Goal: Task Accomplishment & Management: Manage account settings

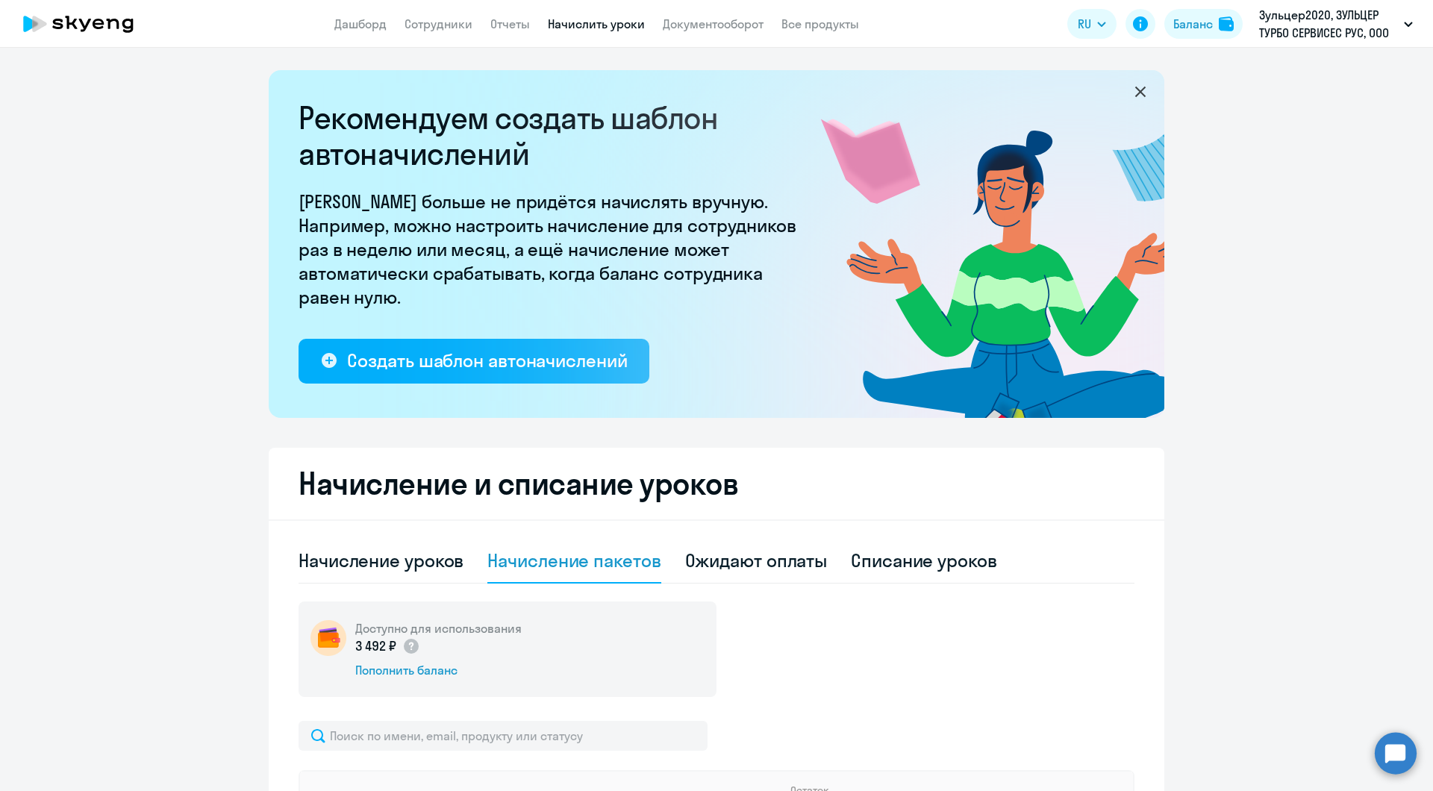
select select "10"
click at [441, 569] on div "Начисление уроков" at bounding box center [380, 560] width 165 height 24
select select "10"
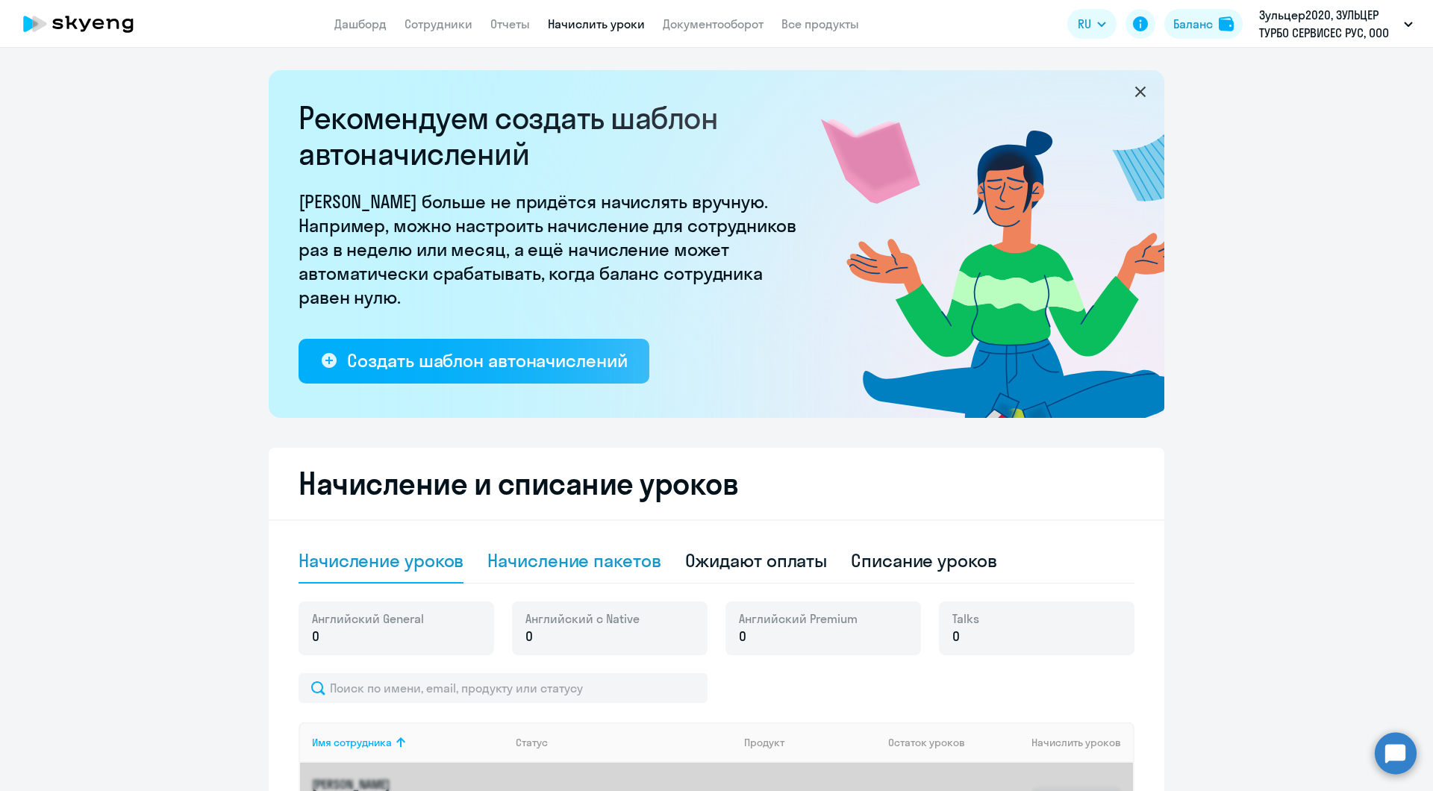
click at [569, 576] on div "Начисление пакетов" at bounding box center [573, 561] width 173 height 45
select select "10"
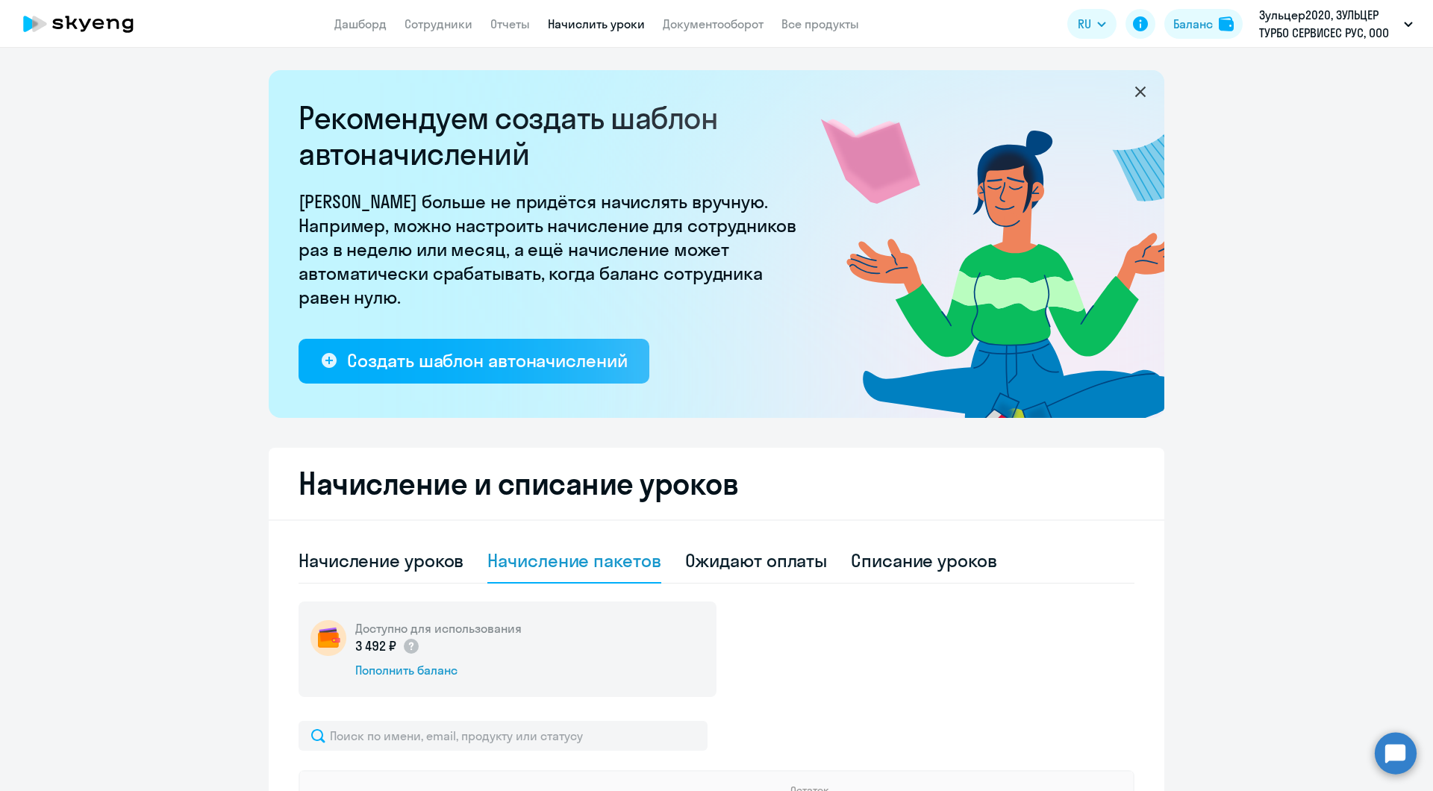
drag, startPoint x: 34, startPoint y: 28, endPoint x: 214, endPoint y: 55, distance: 182.5
click at [35, 28] on icon at bounding box center [39, 24] width 14 height 16
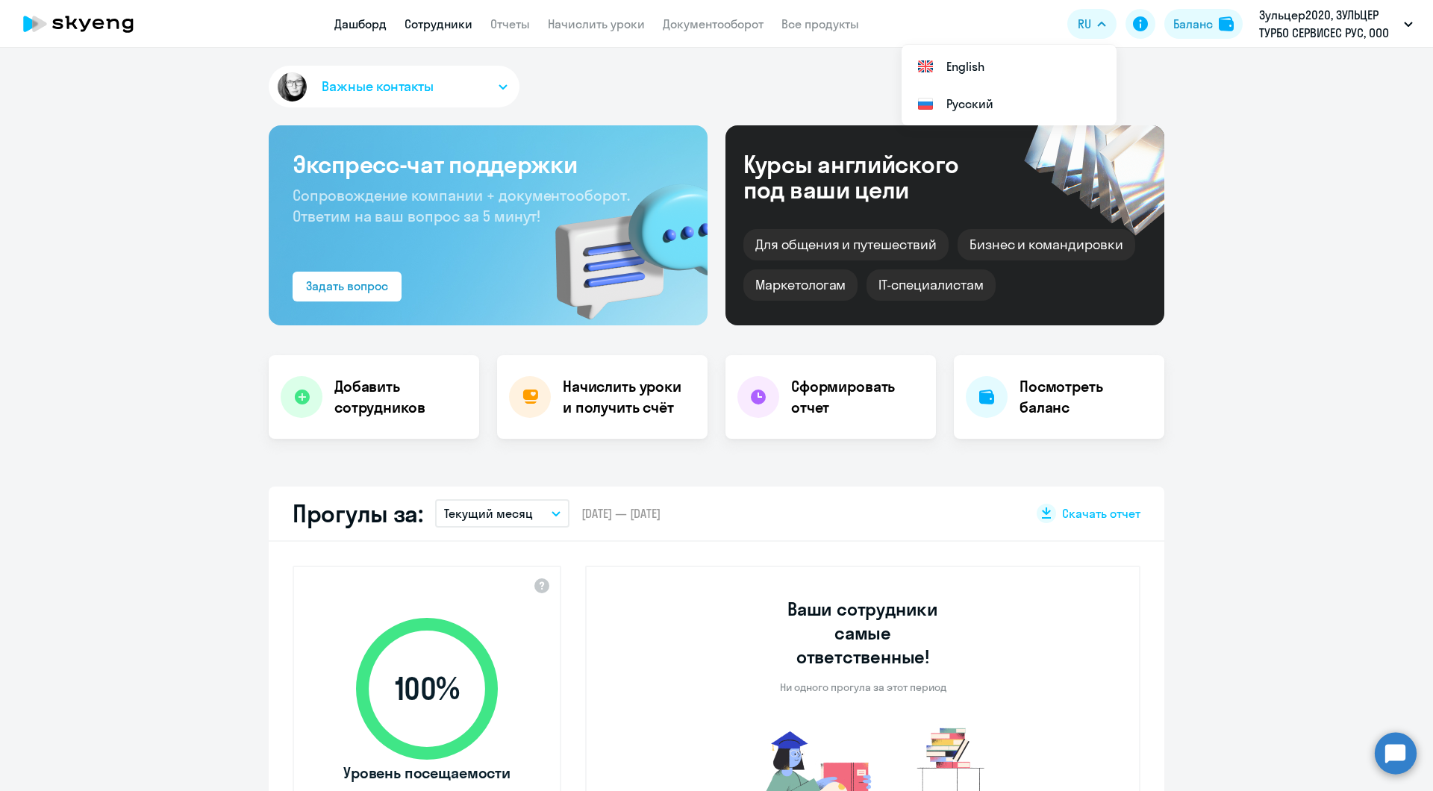
select select "30"
click at [454, 94] on button "Важные контакты" at bounding box center [394, 87] width 251 height 42
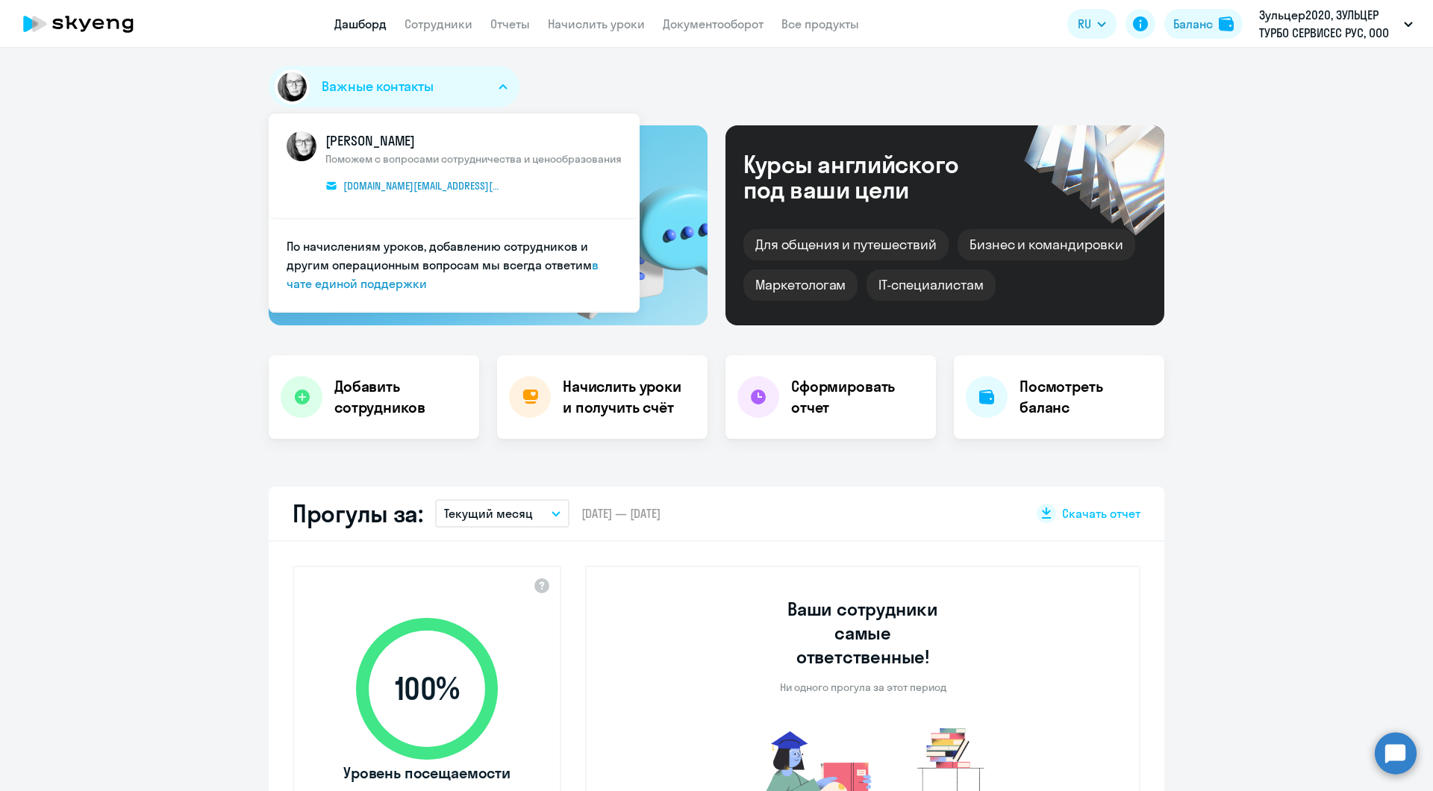
click at [454, 94] on button "Важные контакты" at bounding box center [394, 87] width 251 height 42
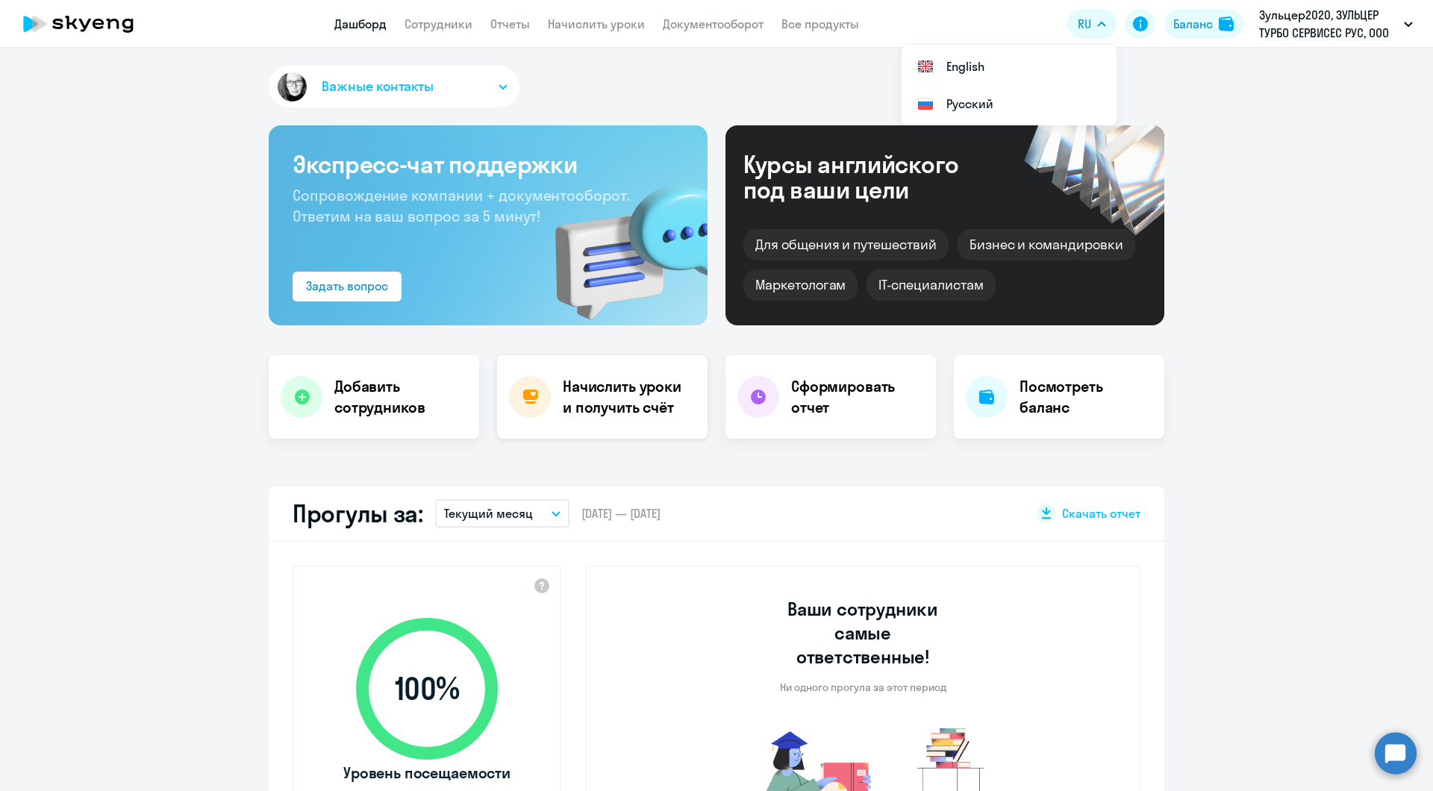
click at [563, 396] on h4 "Начислить уроки и получить счёт" at bounding box center [628, 397] width 130 height 42
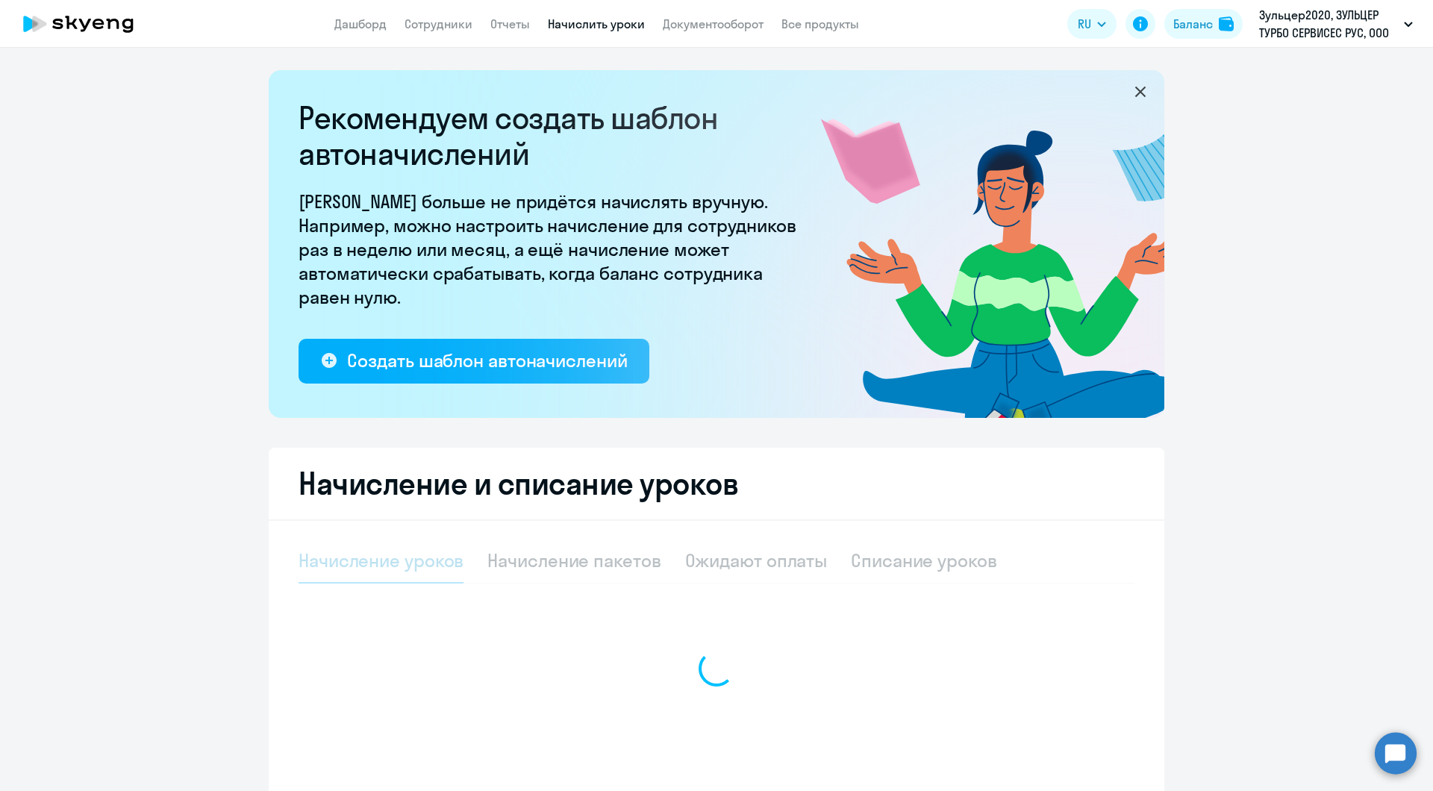
select select "10"
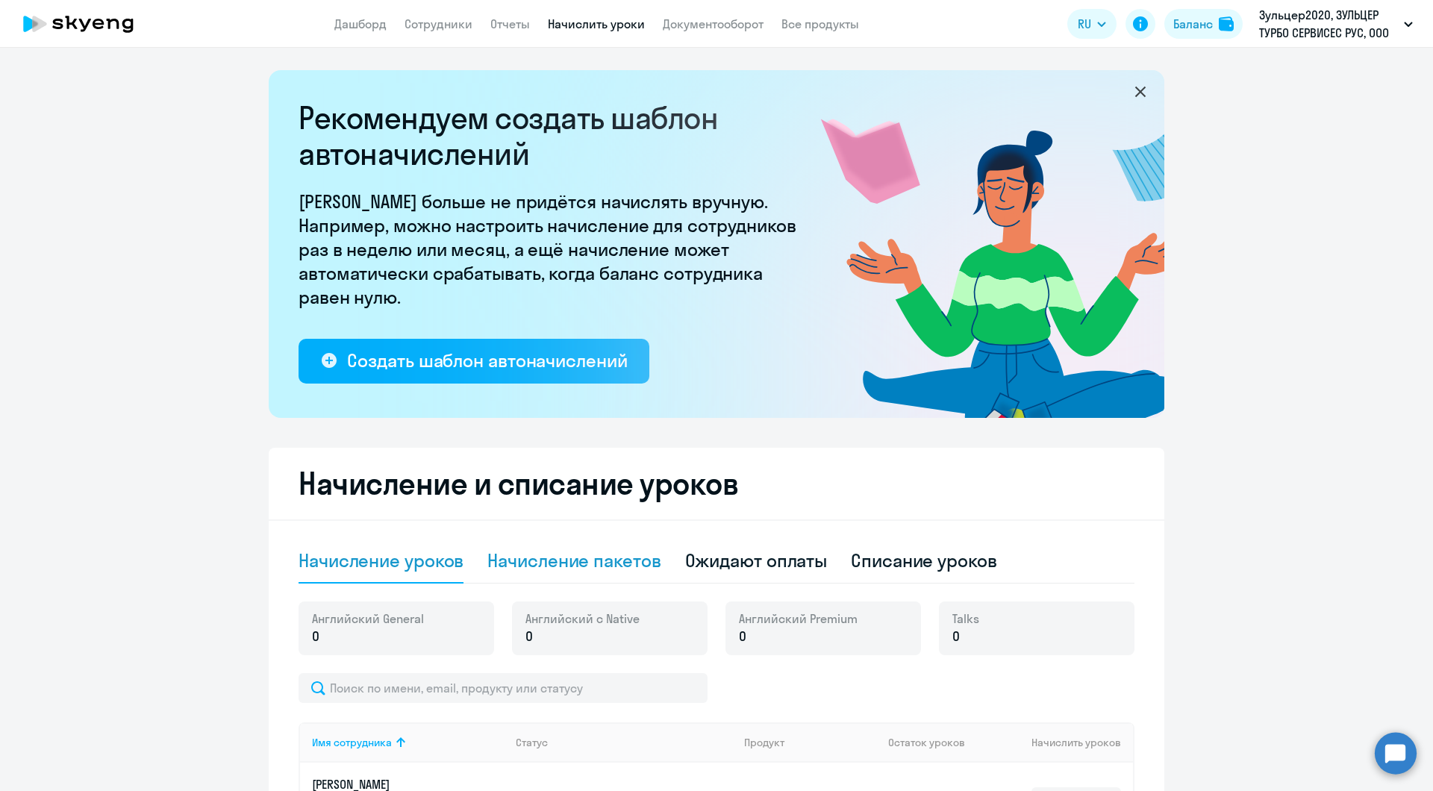
click at [574, 552] on div "Начисление пакетов" at bounding box center [573, 560] width 173 height 24
select select "10"
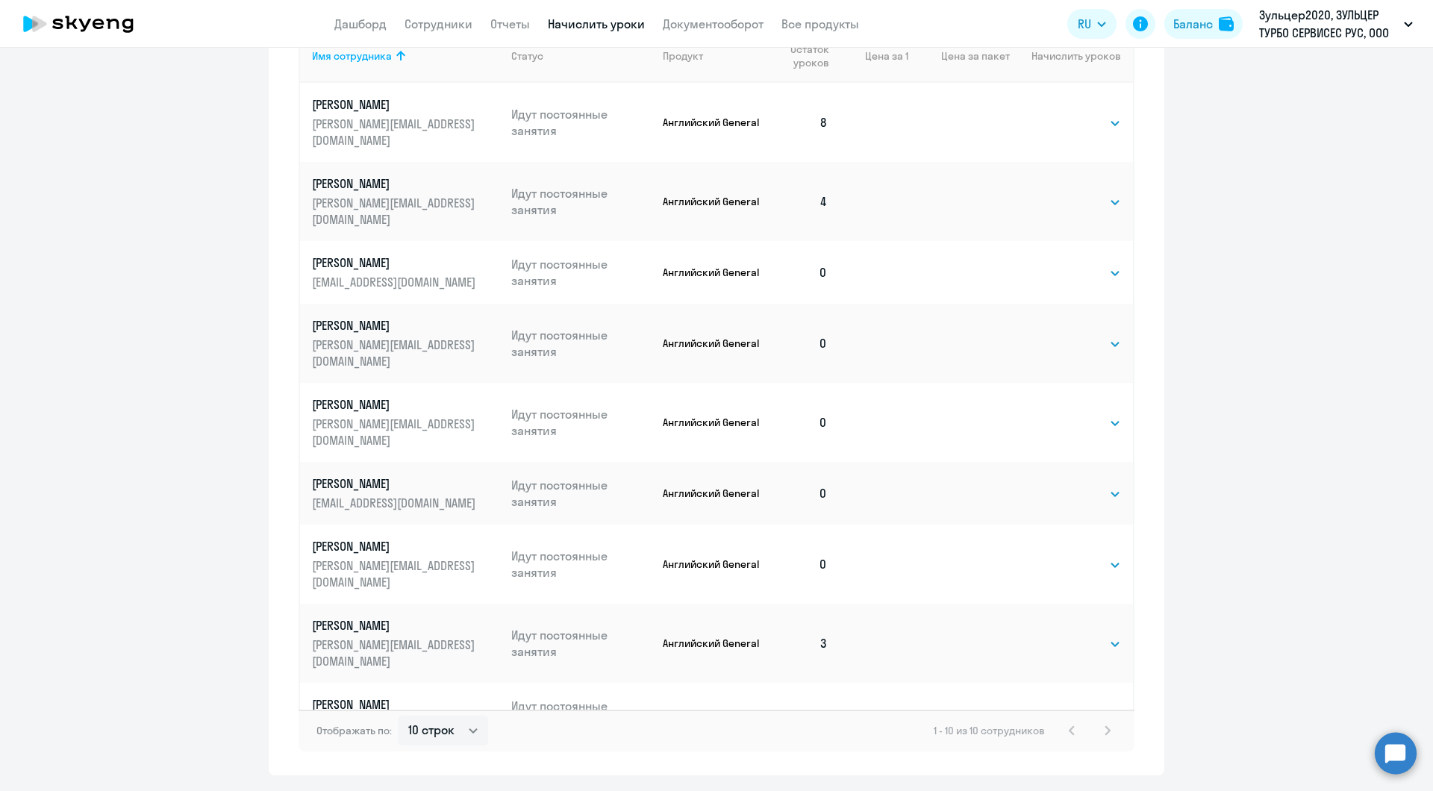
scroll to position [746, 0]
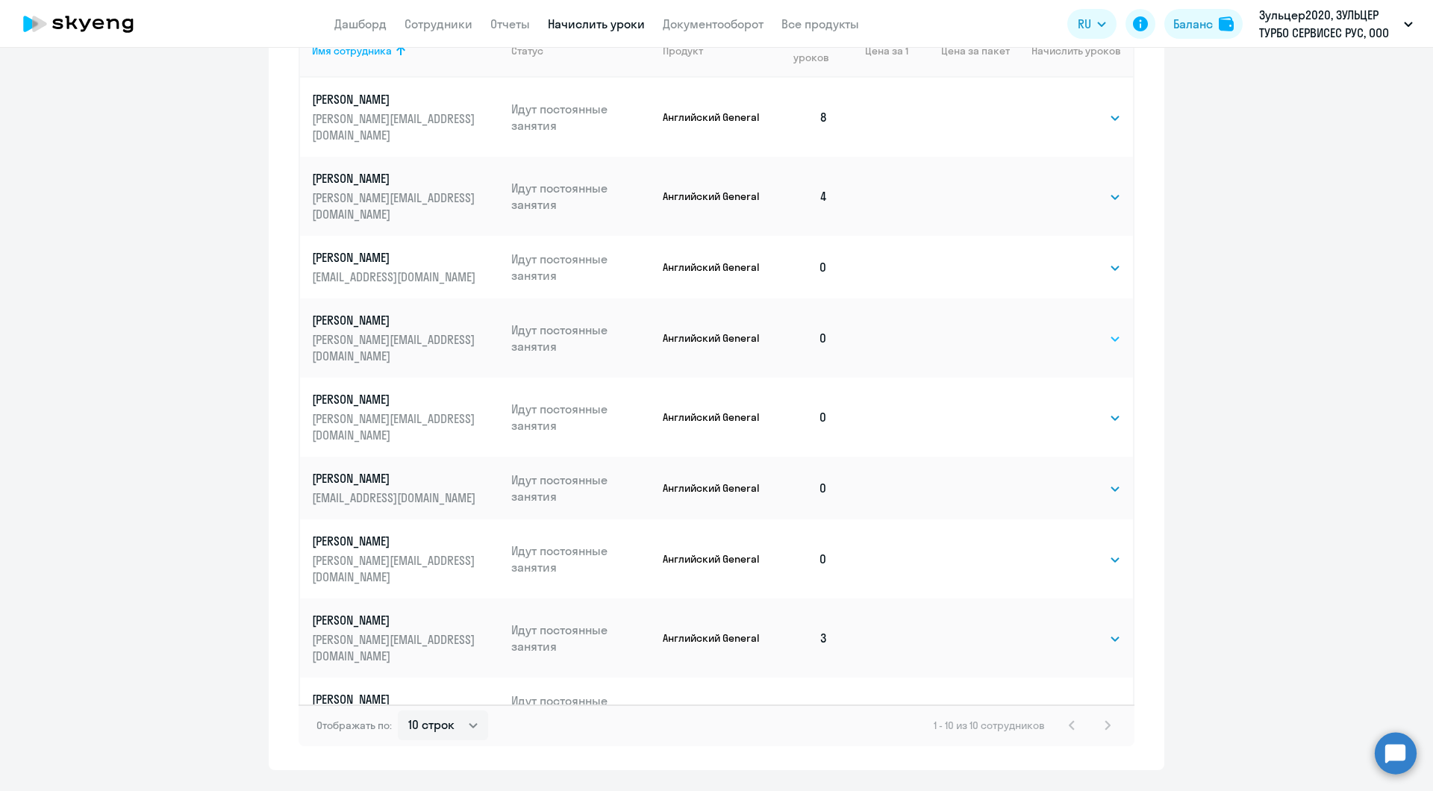
click at [1083, 330] on select "Выбрать 4 8 16 32 64 96 128" at bounding box center [1089, 339] width 61 height 18
select select "16"
click at [1059, 330] on select "Выбрать 4 8 16 32 64 96 128" at bounding box center [1089, 339] width 61 height 18
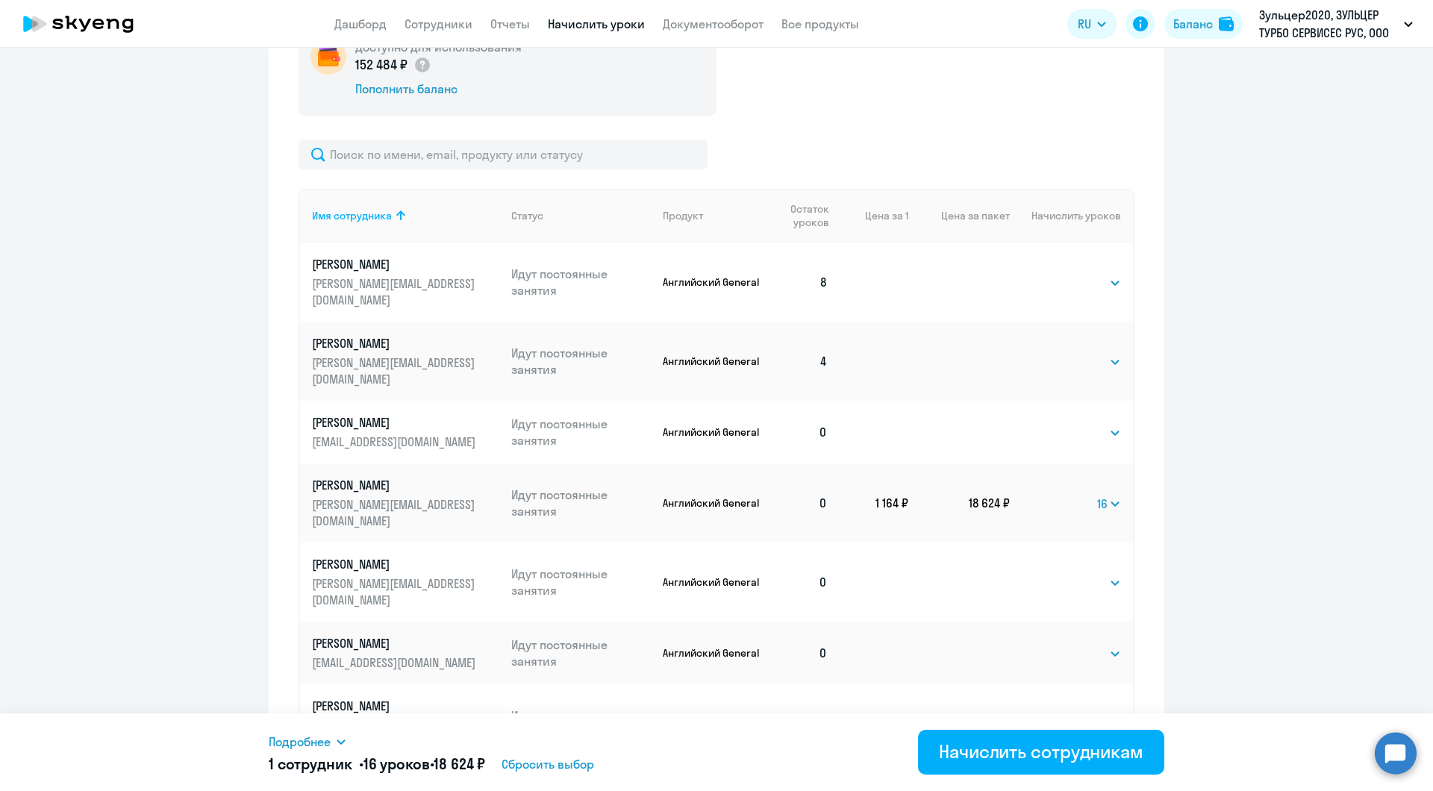
scroll to position [522, 0]
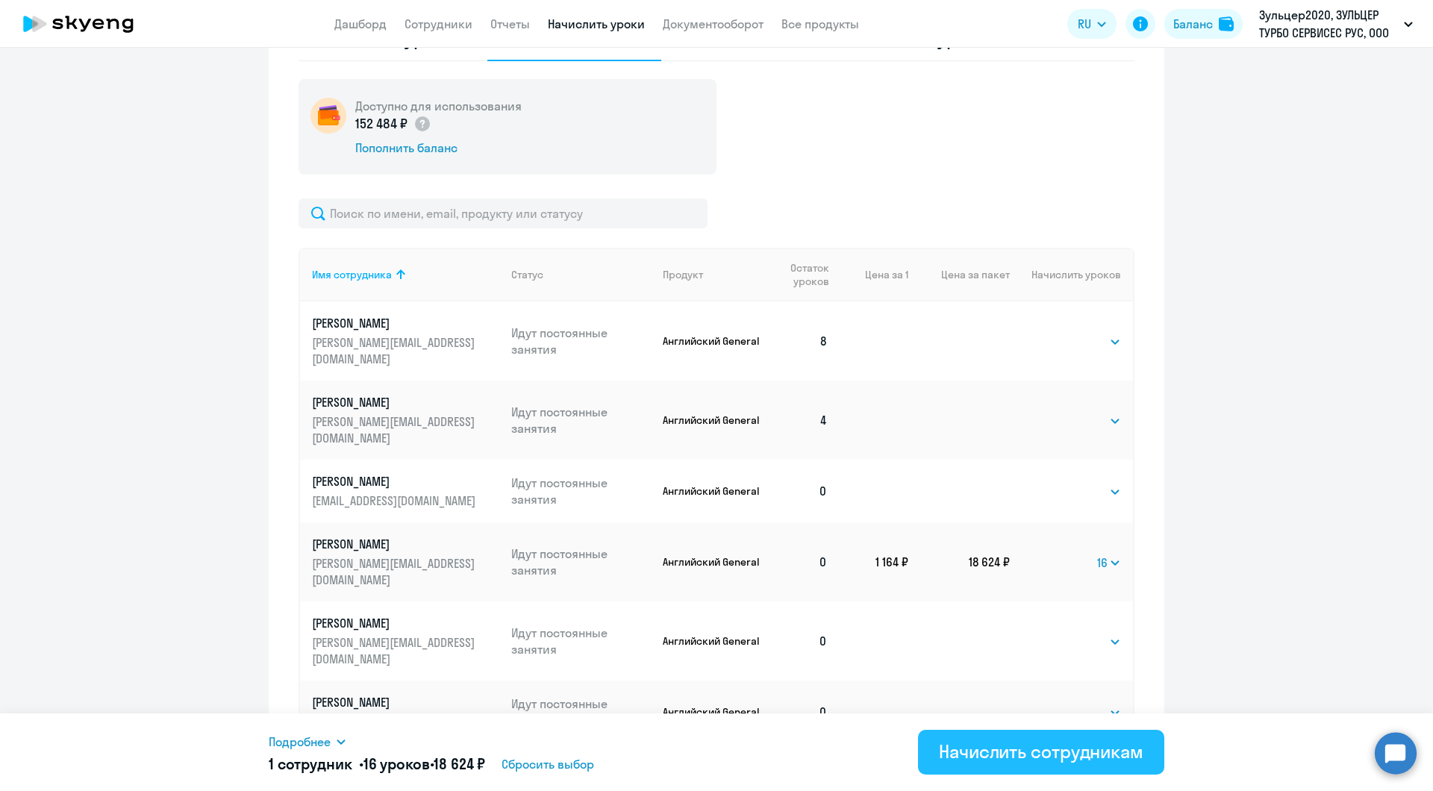
click at [1070, 754] on div "Начислить сотрудникам" at bounding box center [1041, 751] width 204 height 24
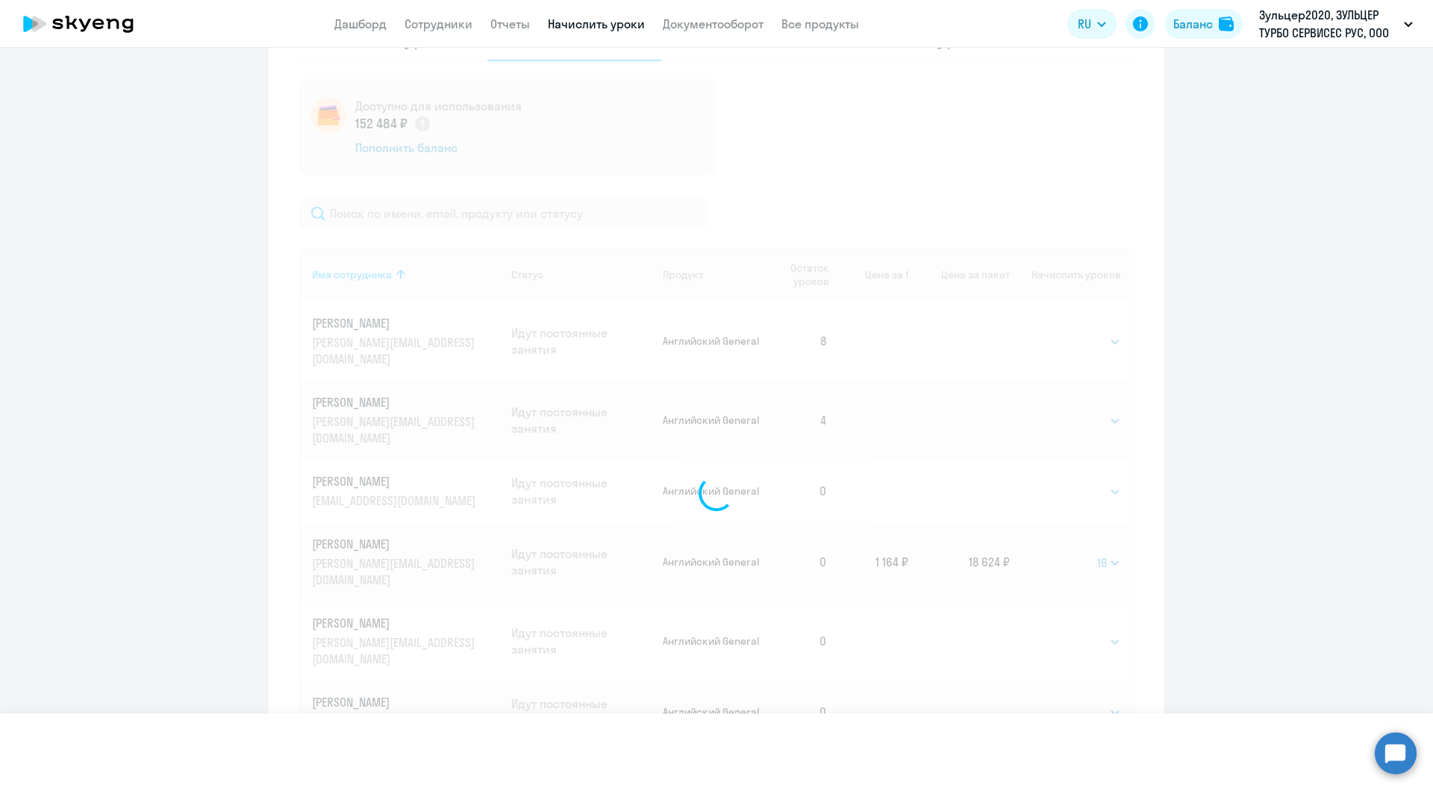
select select
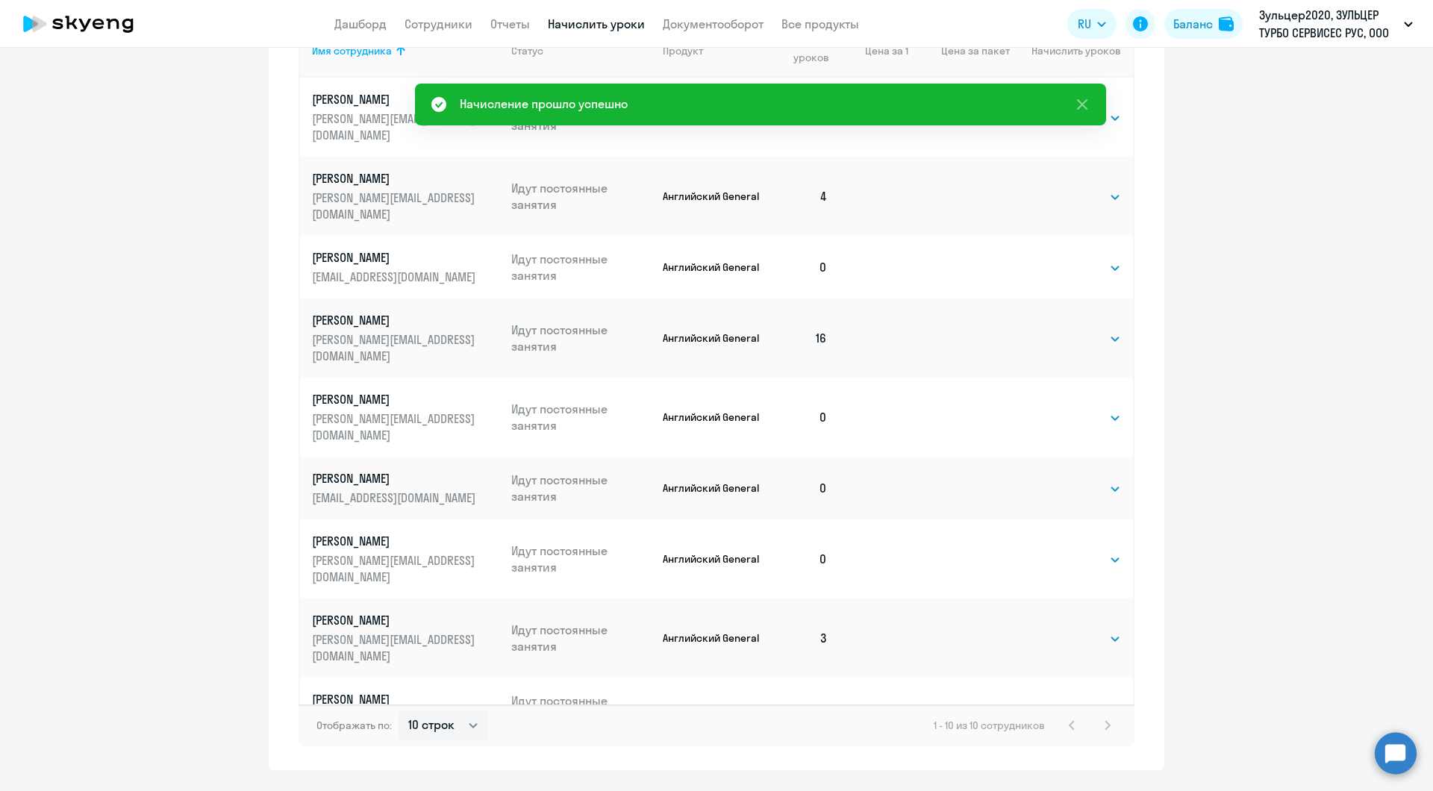
scroll to position [785, 0]
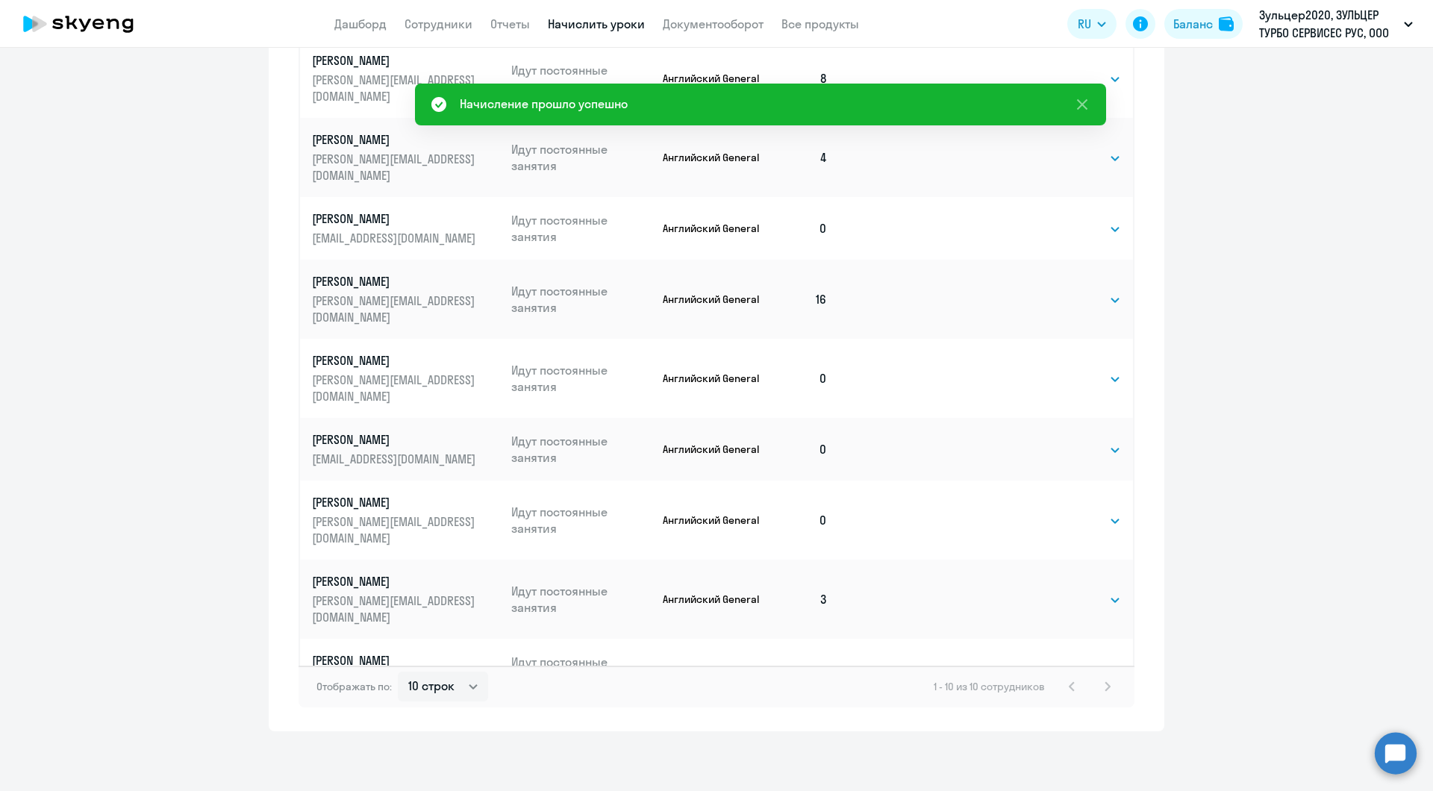
click at [1095, 733] on select "Выбрать 4 8 16 32 64 96 128" at bounding box center [1089, 742] width 61 height 18
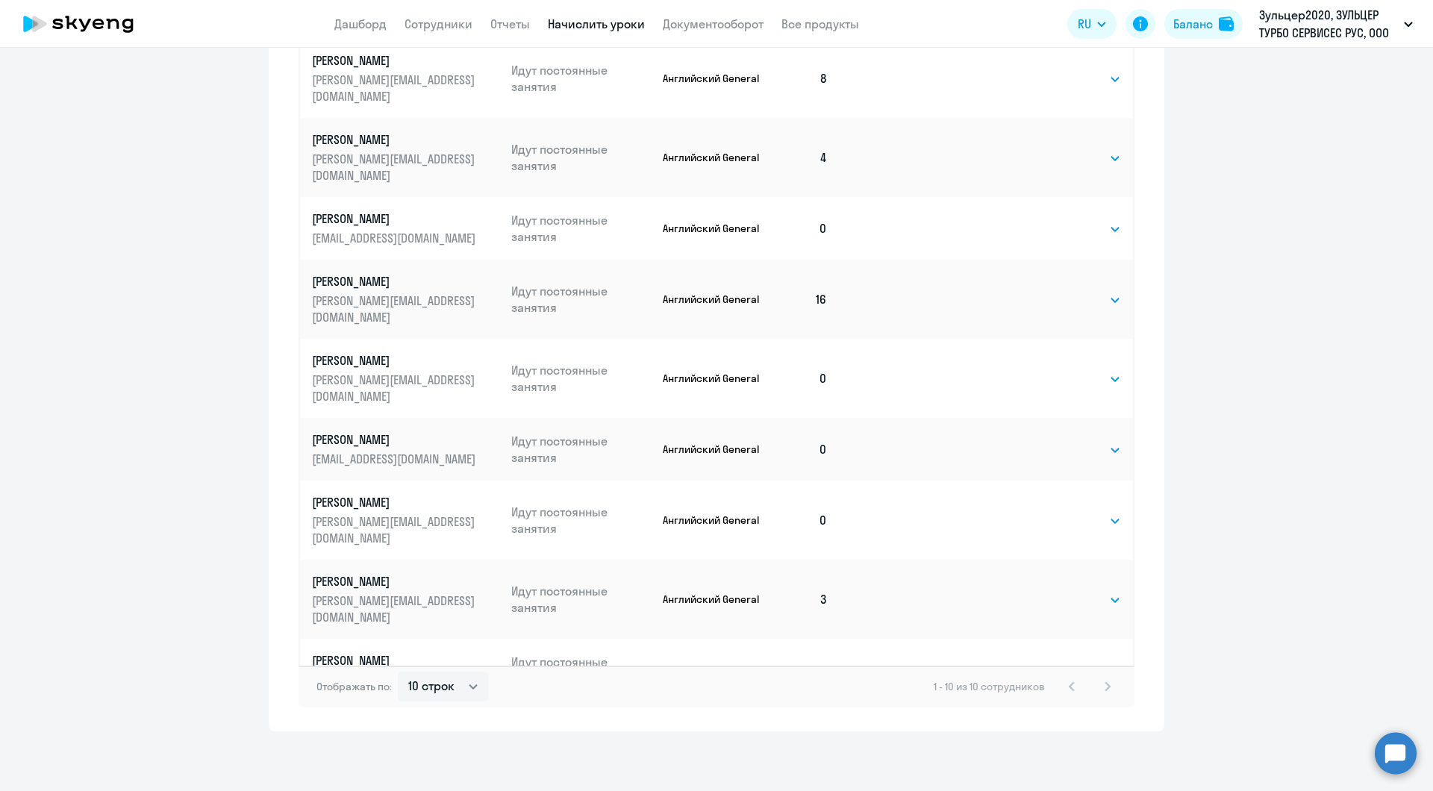
select select "16"
click at [1059, 733] on select "Выбрать 4 8 16 32 64 96 128" at bounding box center [1089, 742] width 61 height 18
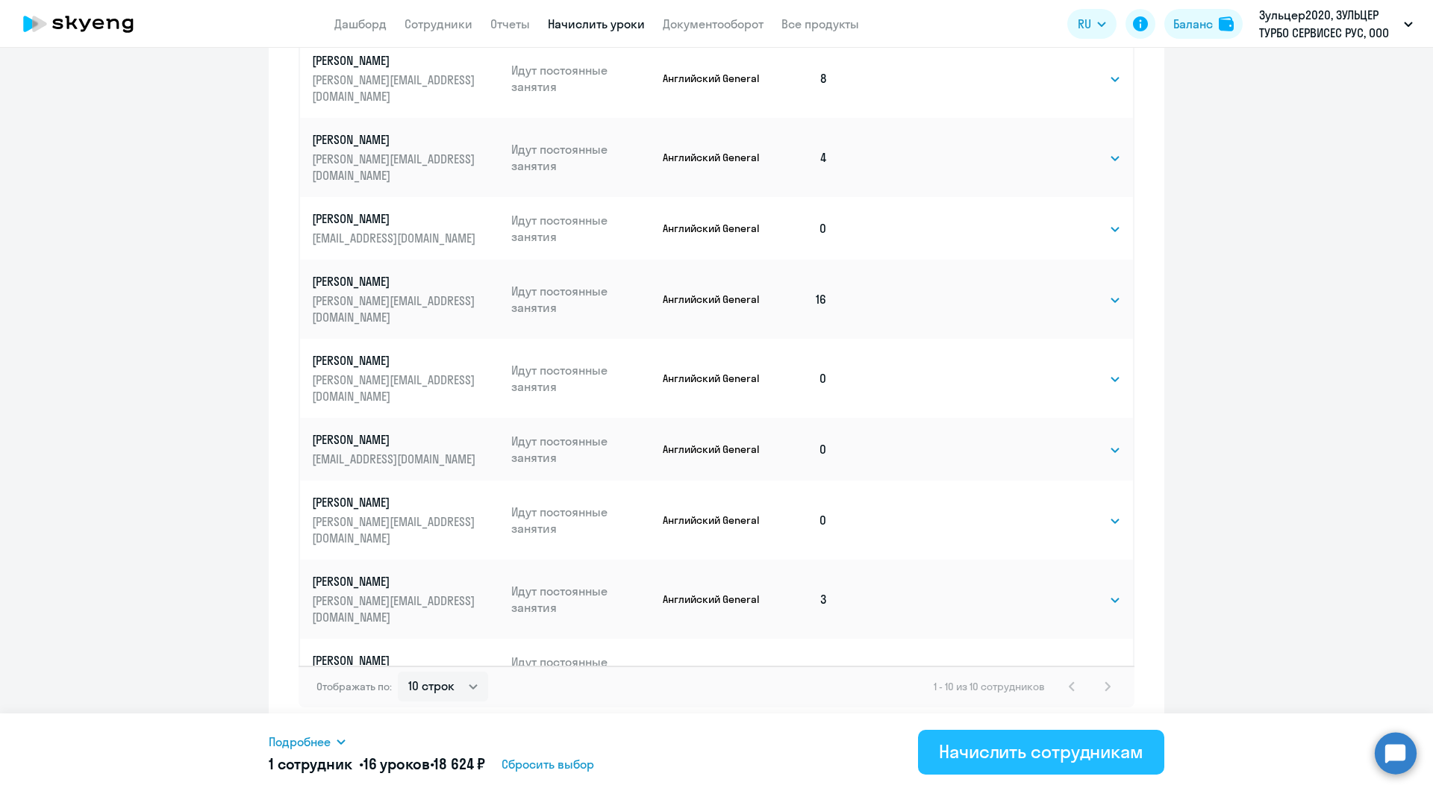
click at [1005, 762] on div "Начислить сотрудникам" at bounding box center [1041, 751] width 204 height 24
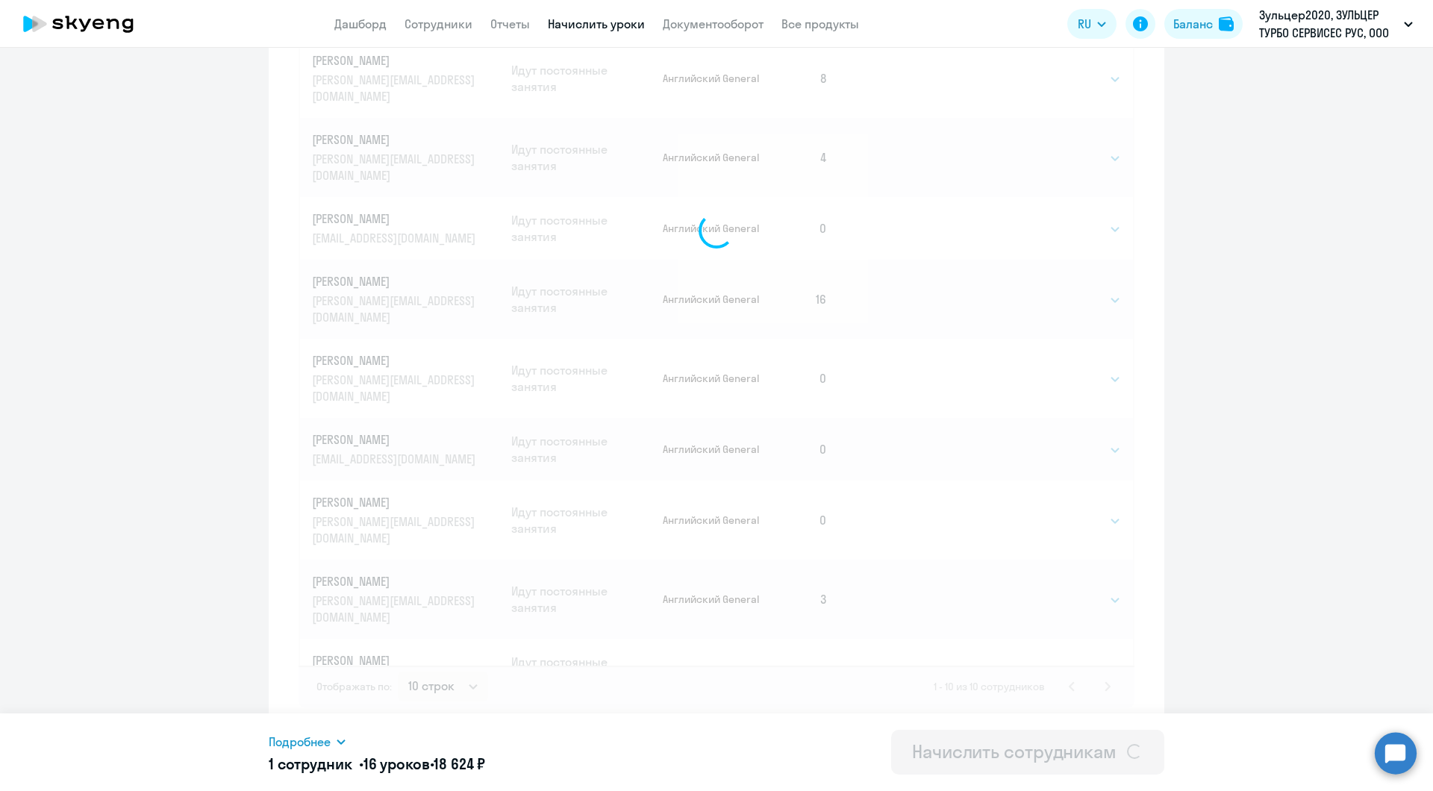
select select
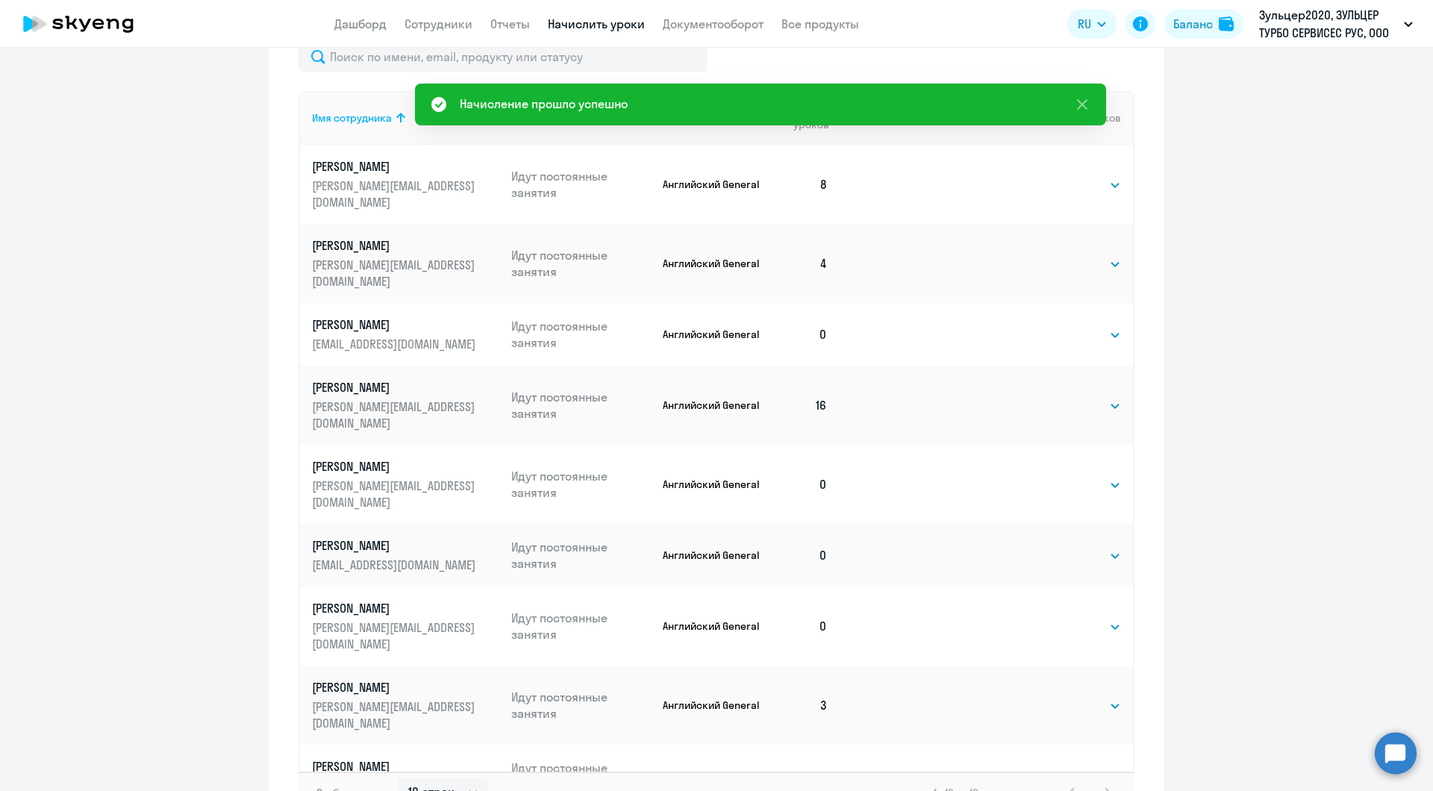
scroll to position [680, 0]
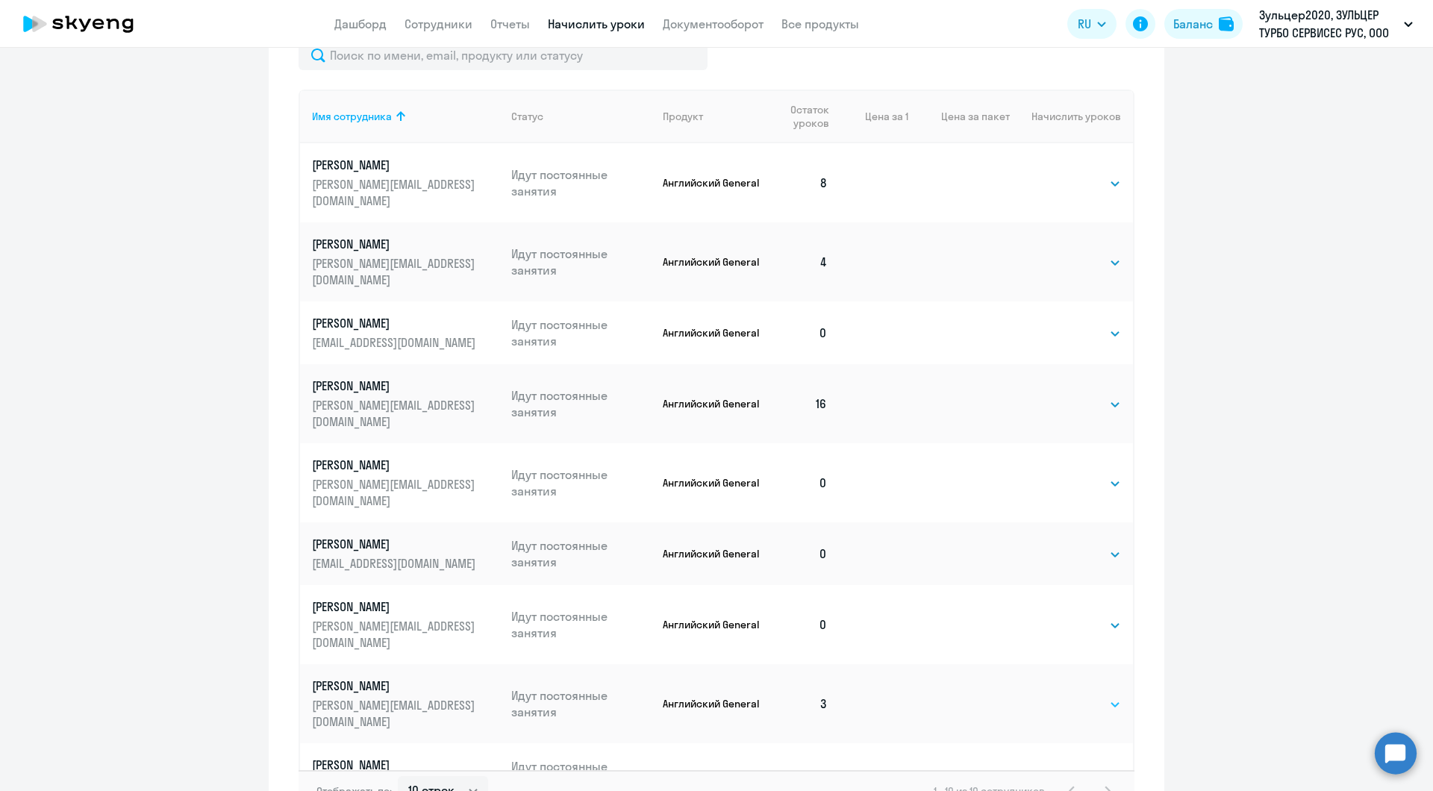
click at [1086, 695] on select "Выбрать 4 8 16 32 64 96 128" at bounding box center [1089, 704] width 61 height 18
select select "16"
click at [1059, 695] on select "Выбрать 4 8 16 32 64 96 128" at bounding box center [1089, 704] width 61 height 18
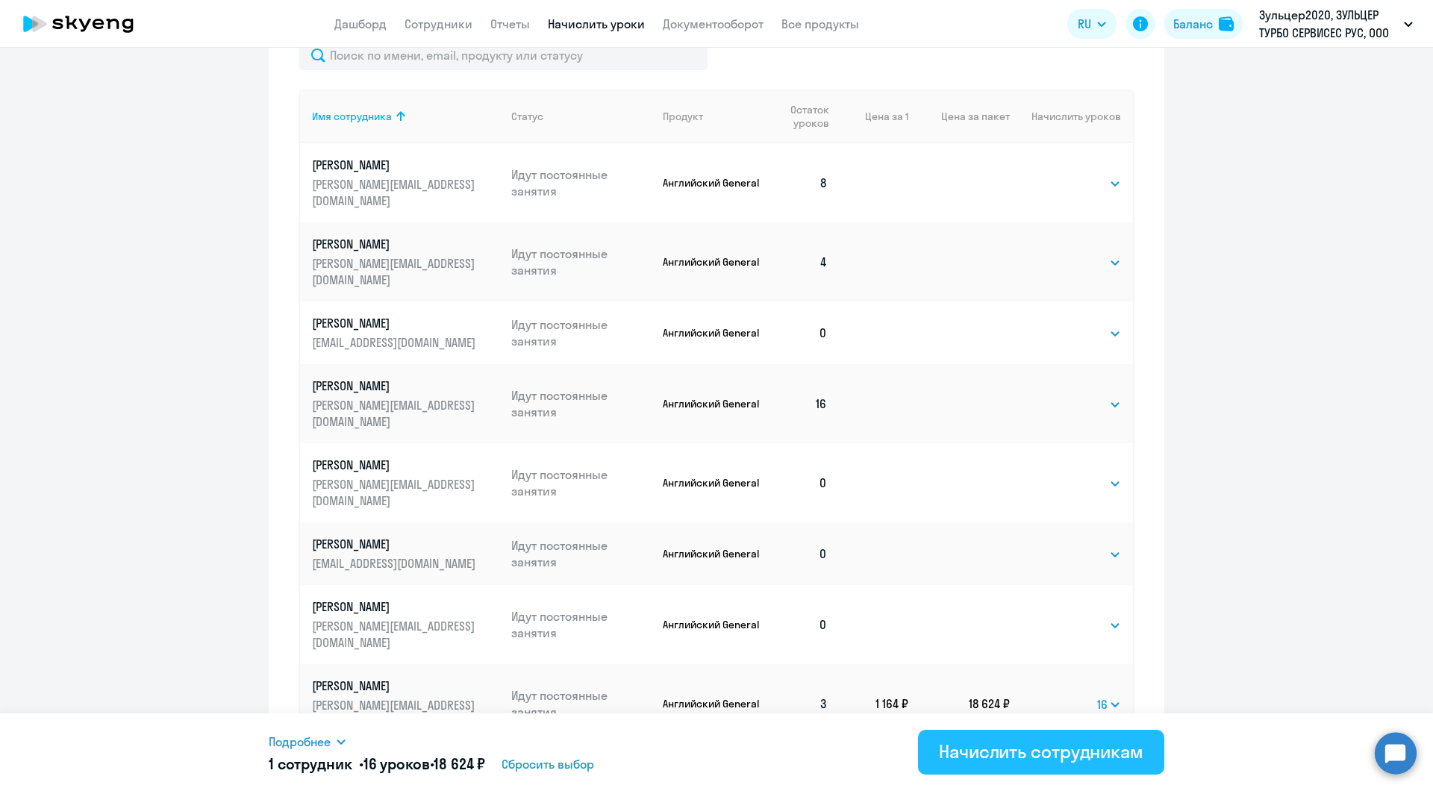
click at [1010, 756] on div "Начислить сотрудникам" at bounding box center [1041, 751] width 204 height 24
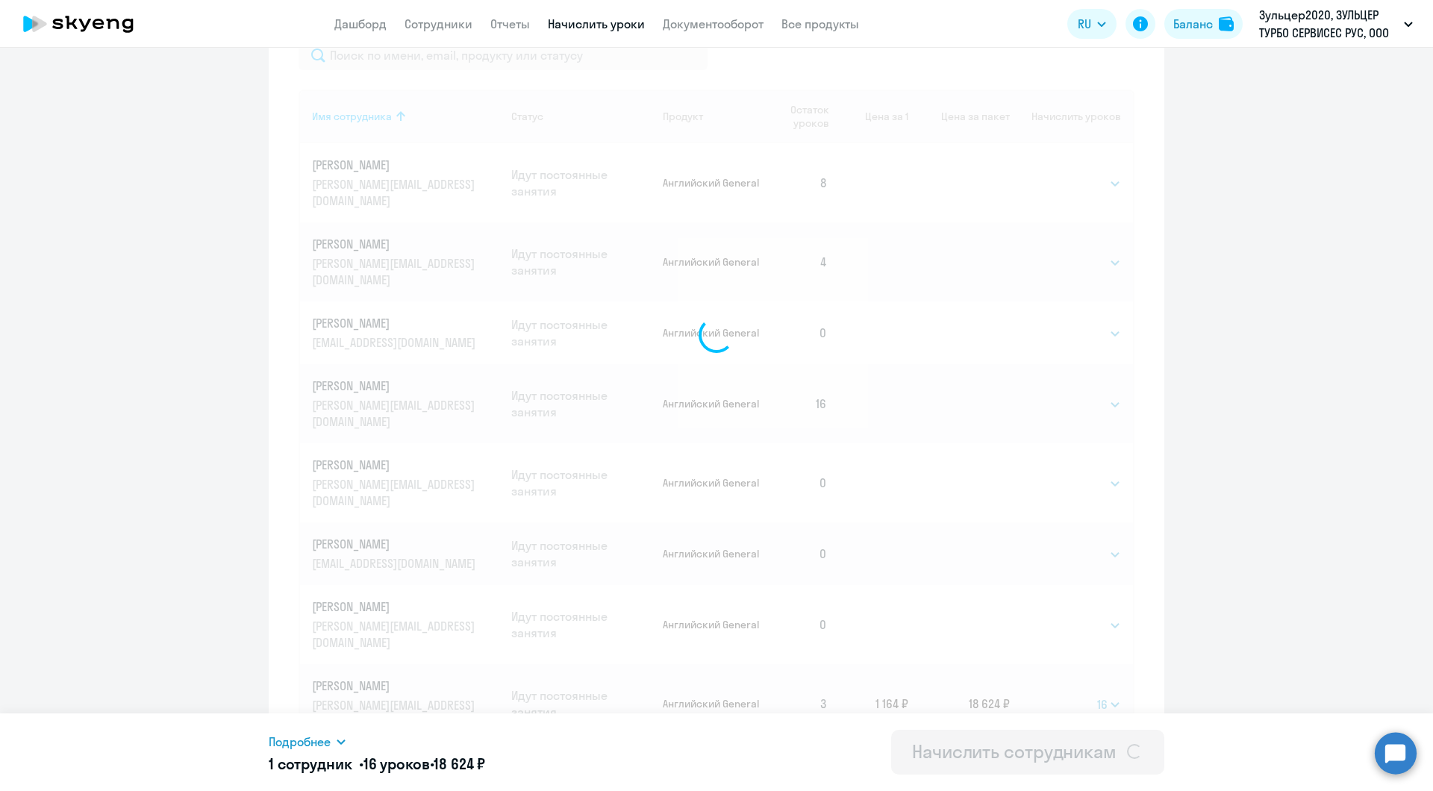
select select
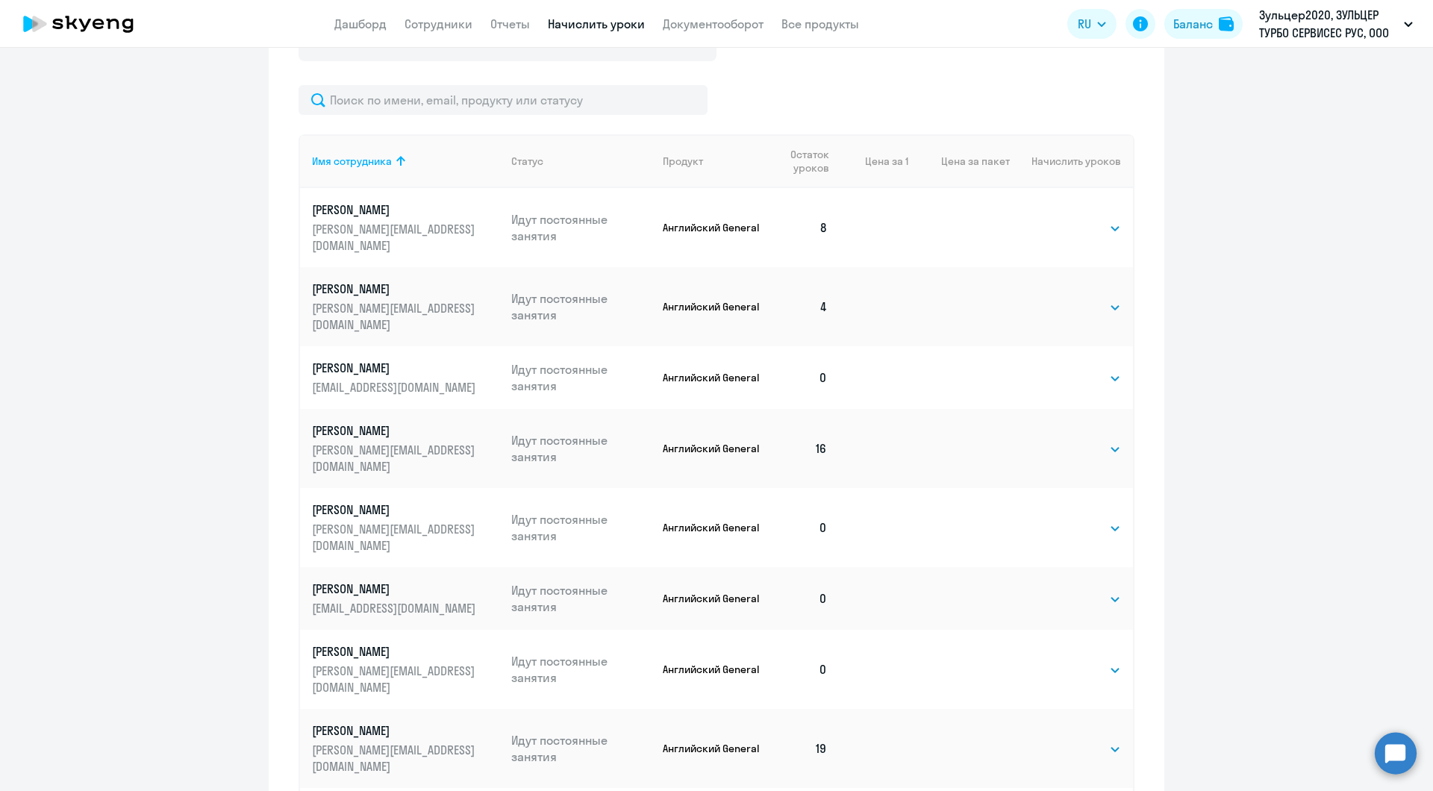
scroll to position [710, 0]
